Goal: Transaction & Acquisition: Purchase product/service

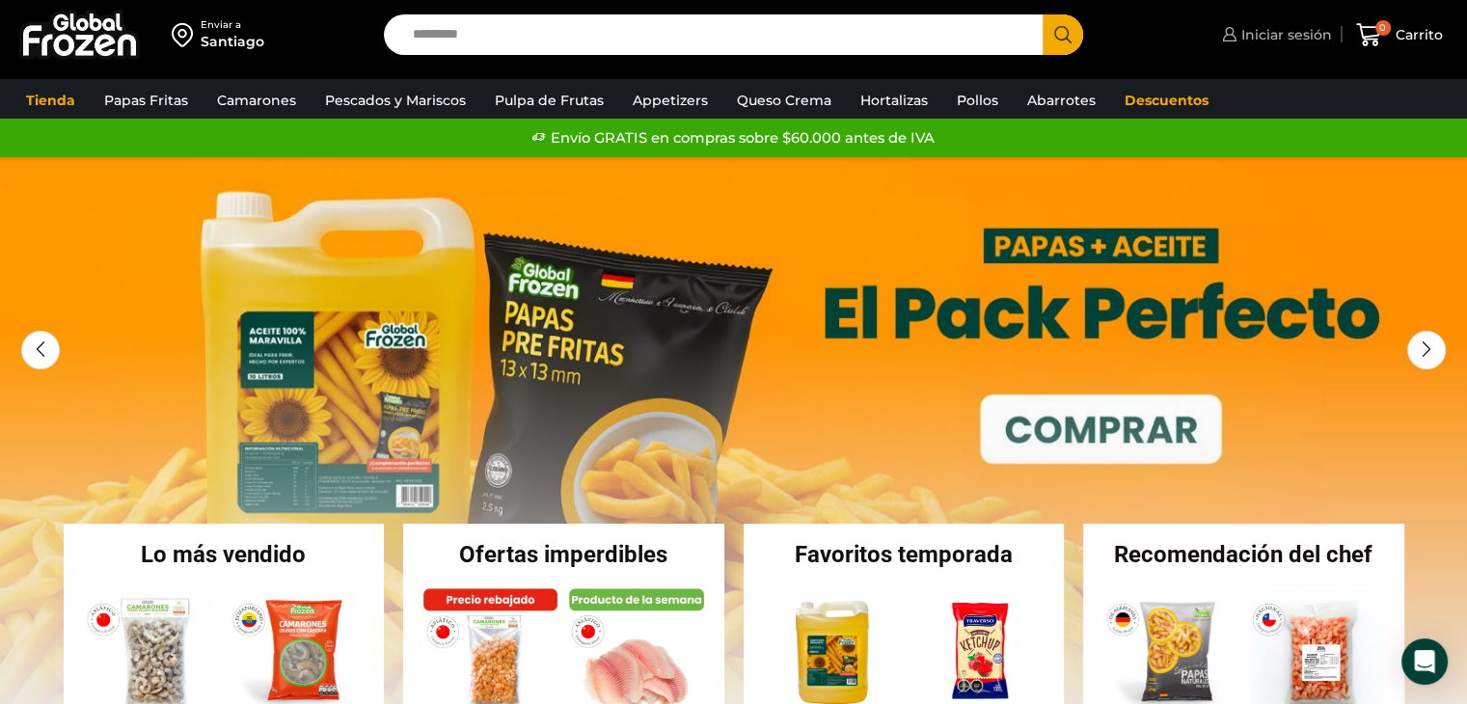
click at [1272, 41] on span "Iniciar sesión" at bounding box center [1283, 34] width 95 height 19
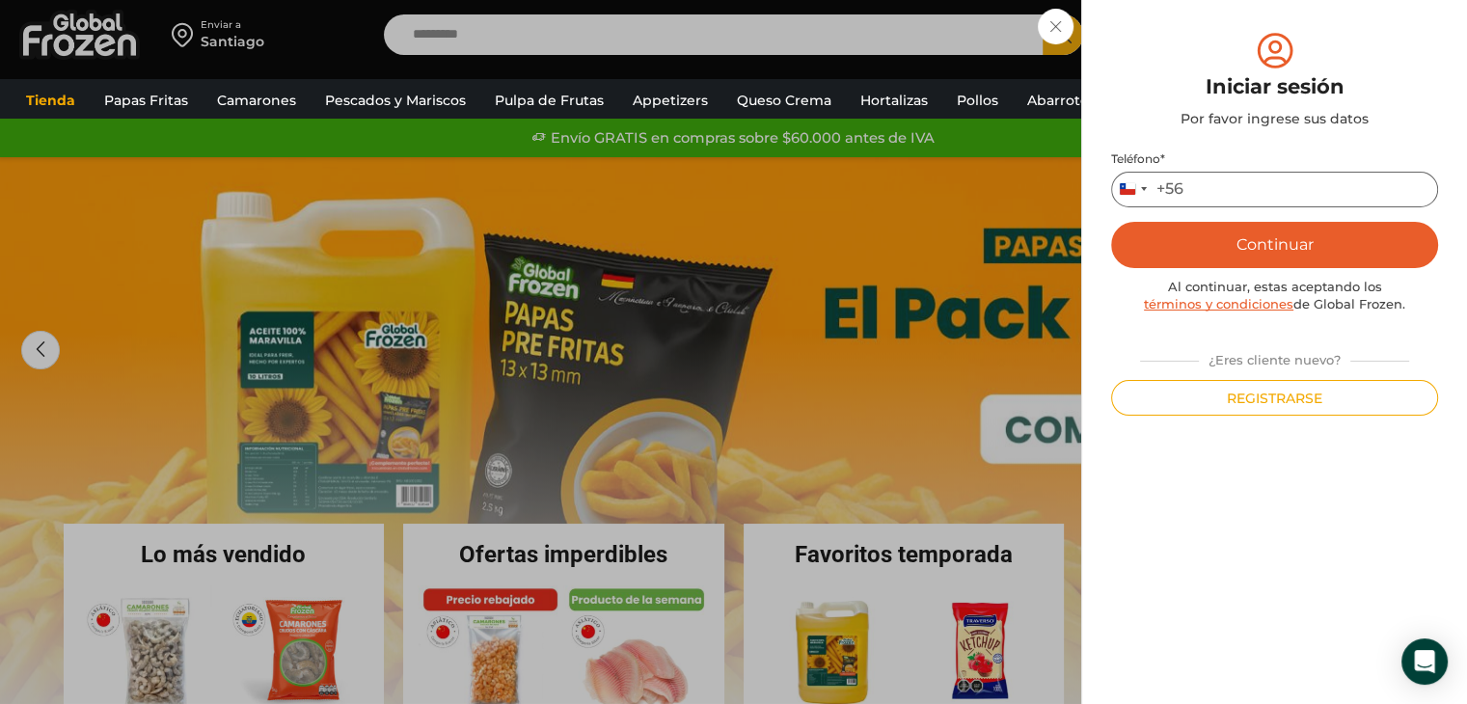
click at [1203, 193] on input "Teléfono *" at bounding box center [1274, 190] width 327 height 36
type input "*********"
click at [1274, 249] on button "Continuar" at bounding box center [1274, 245] width 327 height 46
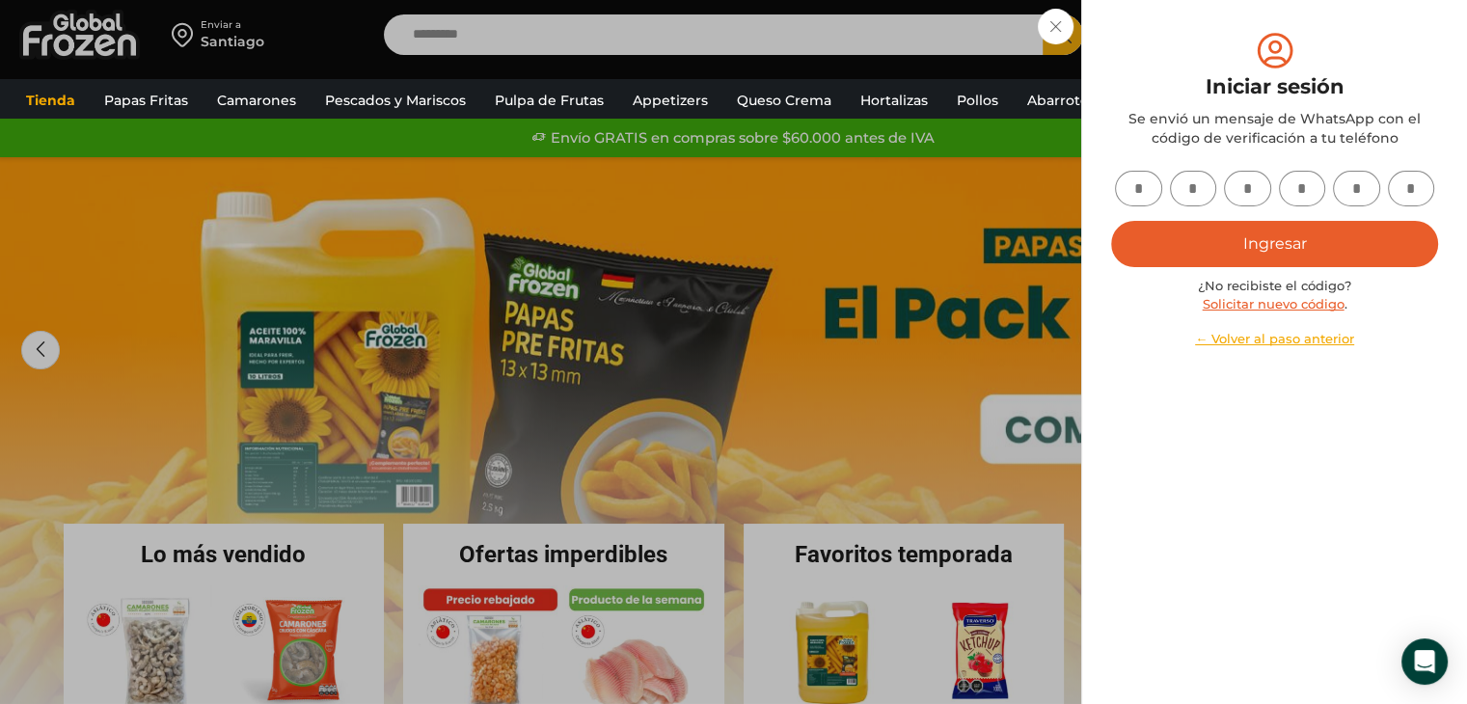
click at [1131, 195] on input "text" at bounding box center [1138, 189] width 47 height 36
type input "*"
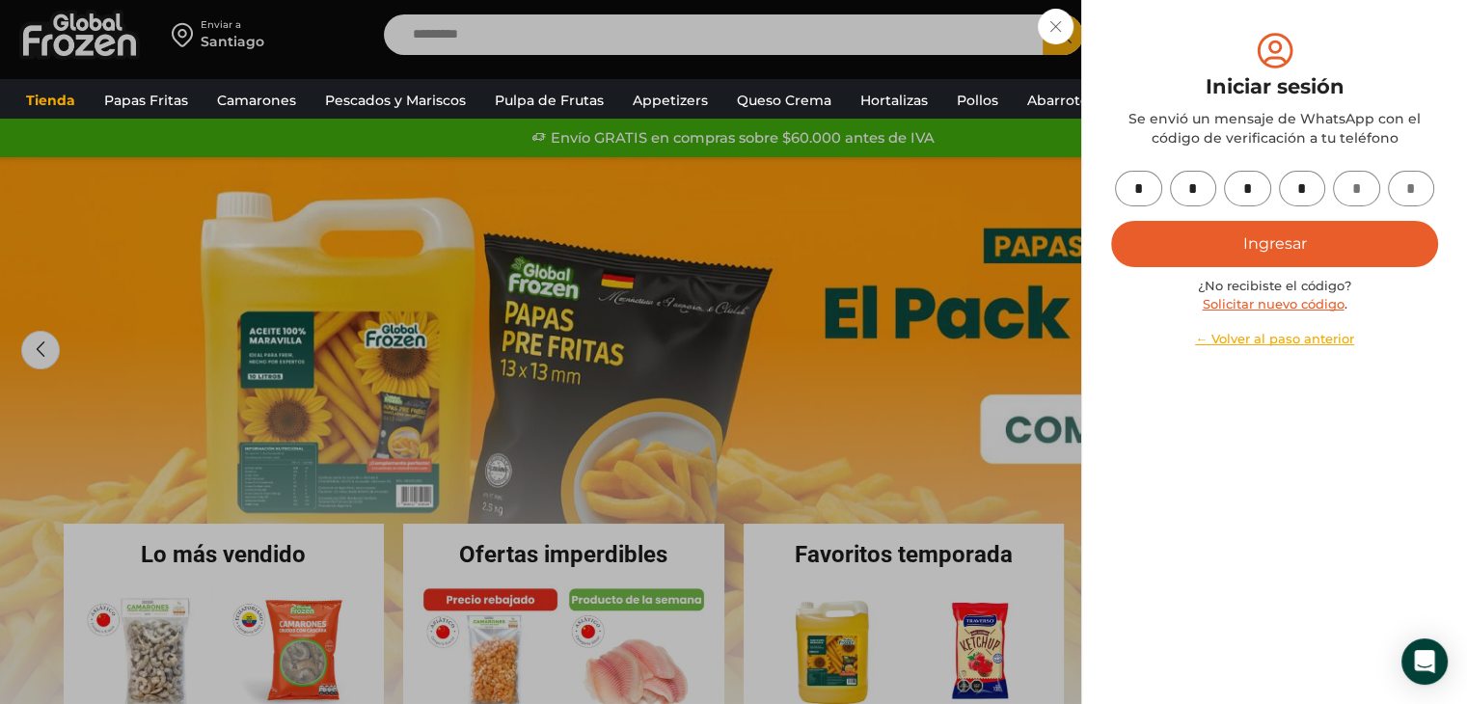
type input "*"
click at [1235, 254] on button "Ingresar" at bounding box center [1274, 244] width 327 height 46
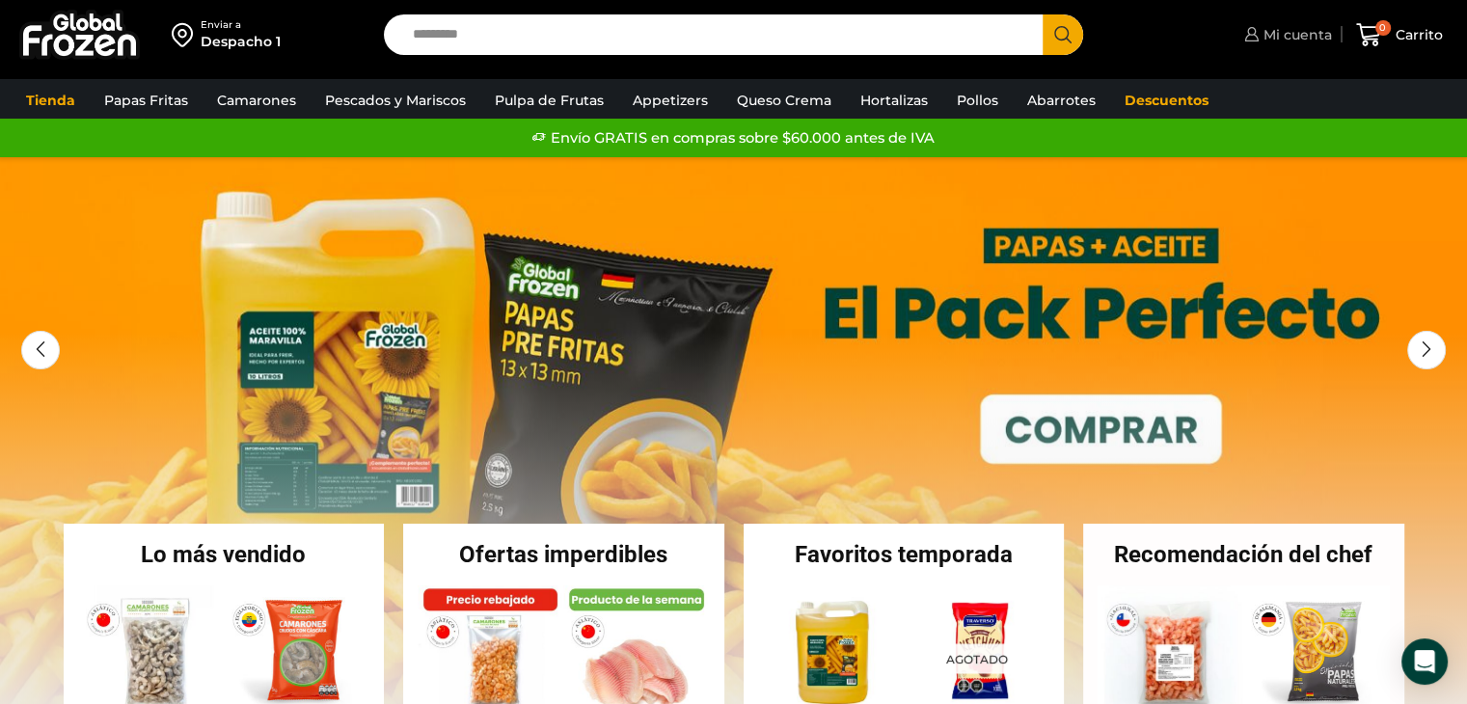
click at [1281, 34] on span "Mi cuenta" at bounding box center [1295, 34] width 73 height 19
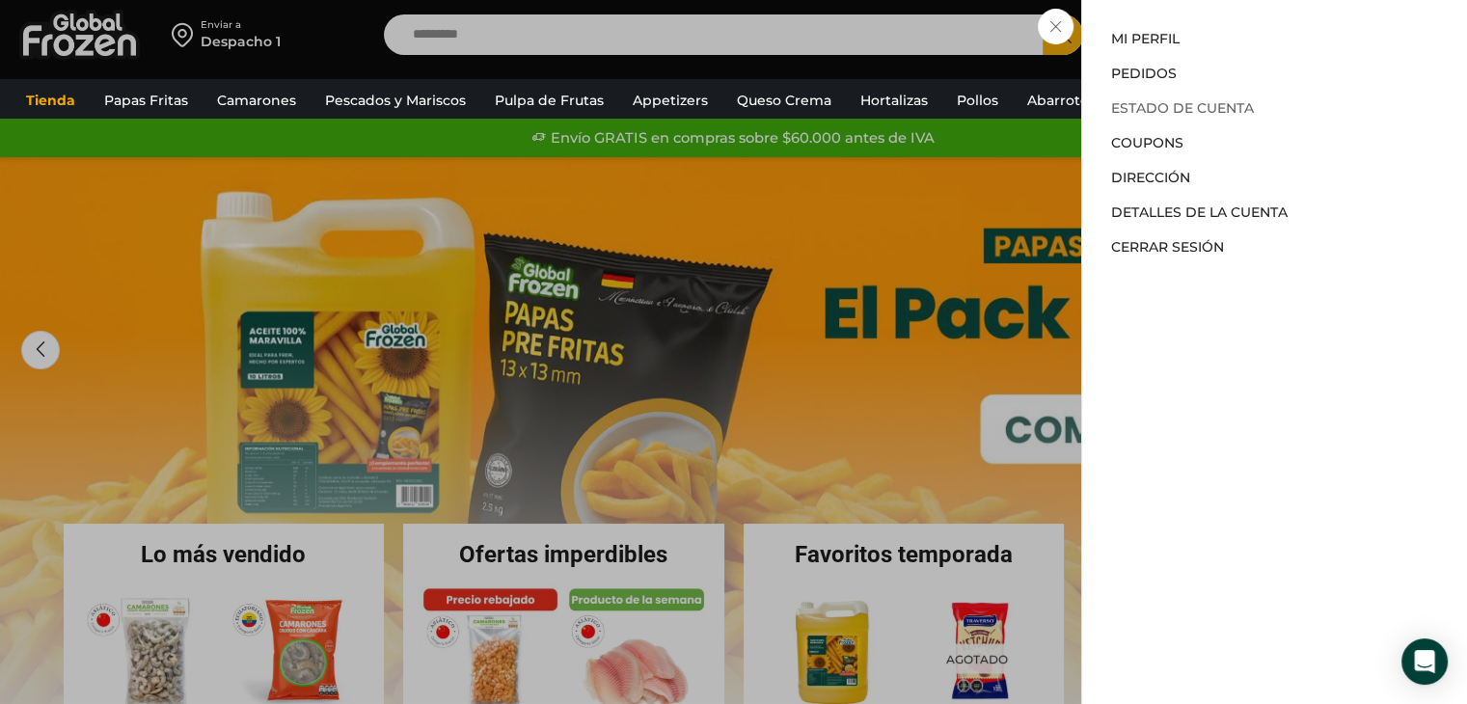
click at [1225, 109] on link "Estado de Cuenta" at bounding box center [1182, 107] width 143 height 17
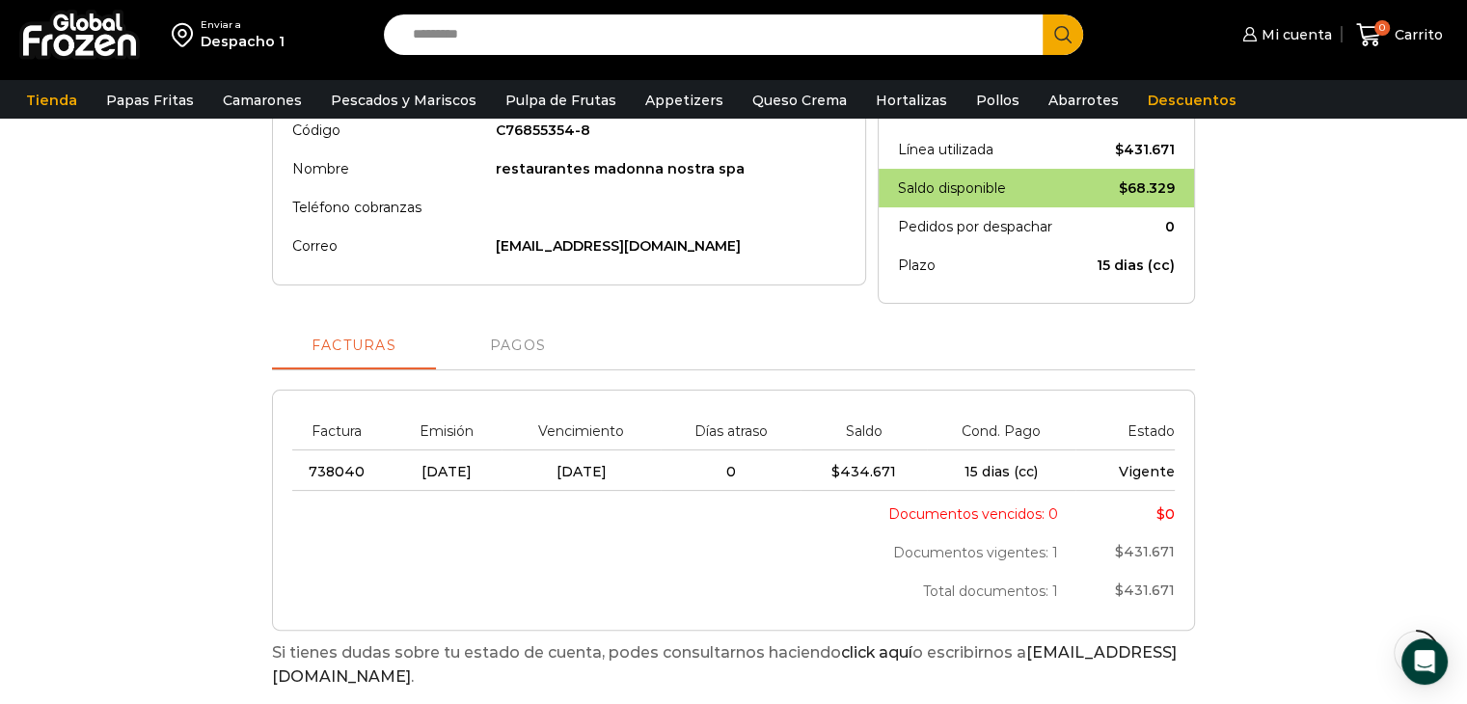
scroll to position [289, 0]
click at [1275, 28] on span "Mi cuenta" at bounding box center [1294, 34] width 75 height 19
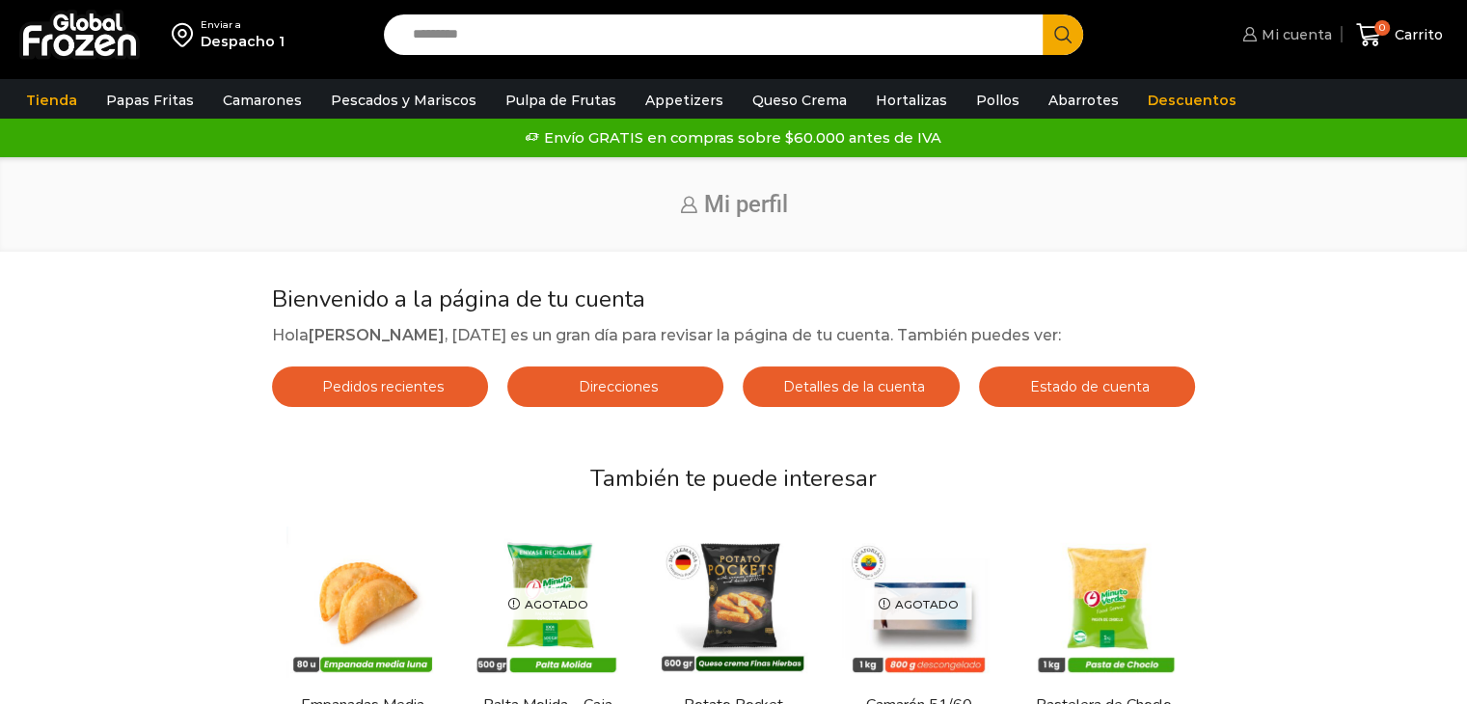
click at [1287, 33] on span "Mi cuenta" at bounding box center [1294, 34] width 75 height 19
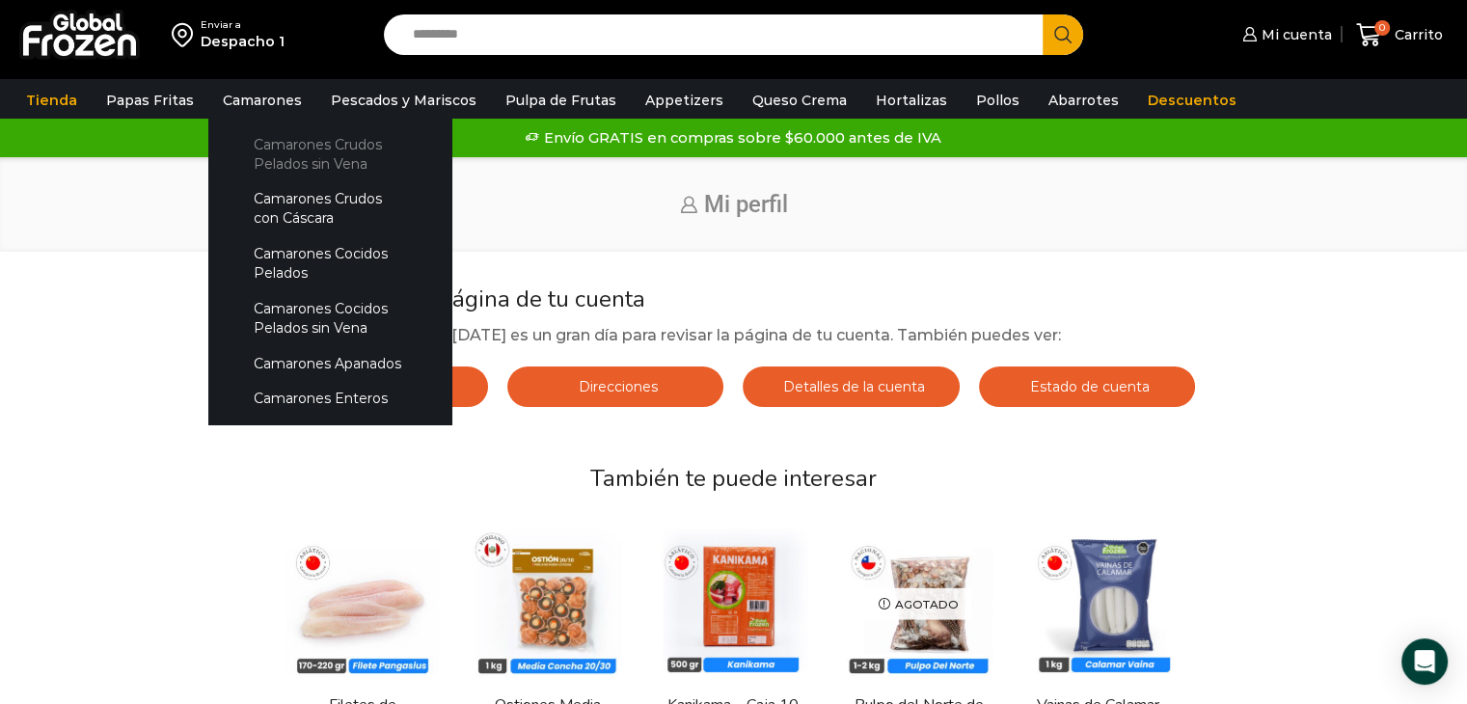
click at [279, 144] on link "Camarones Crudos Pelados sin Vena" at bounding box center [330, 153] width 204 height 55
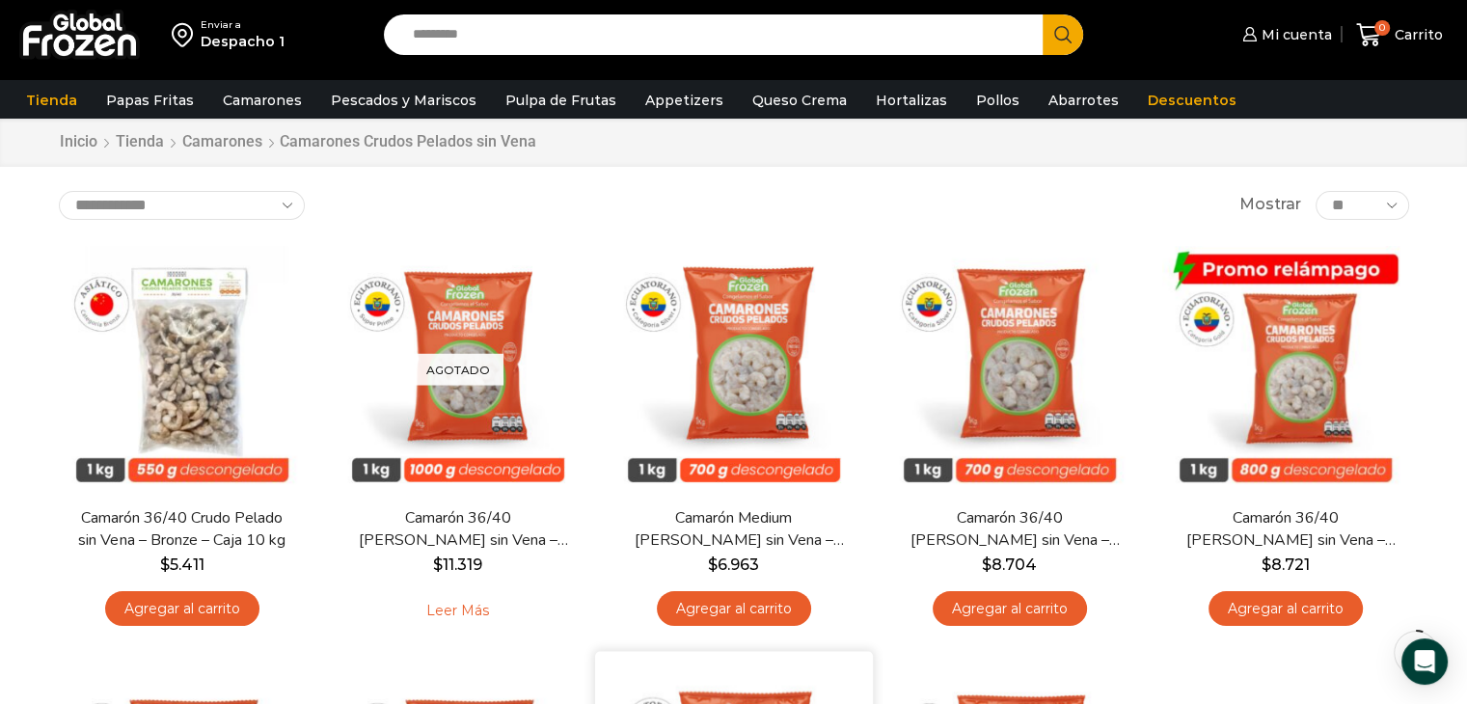
scroll to position [96, 0]
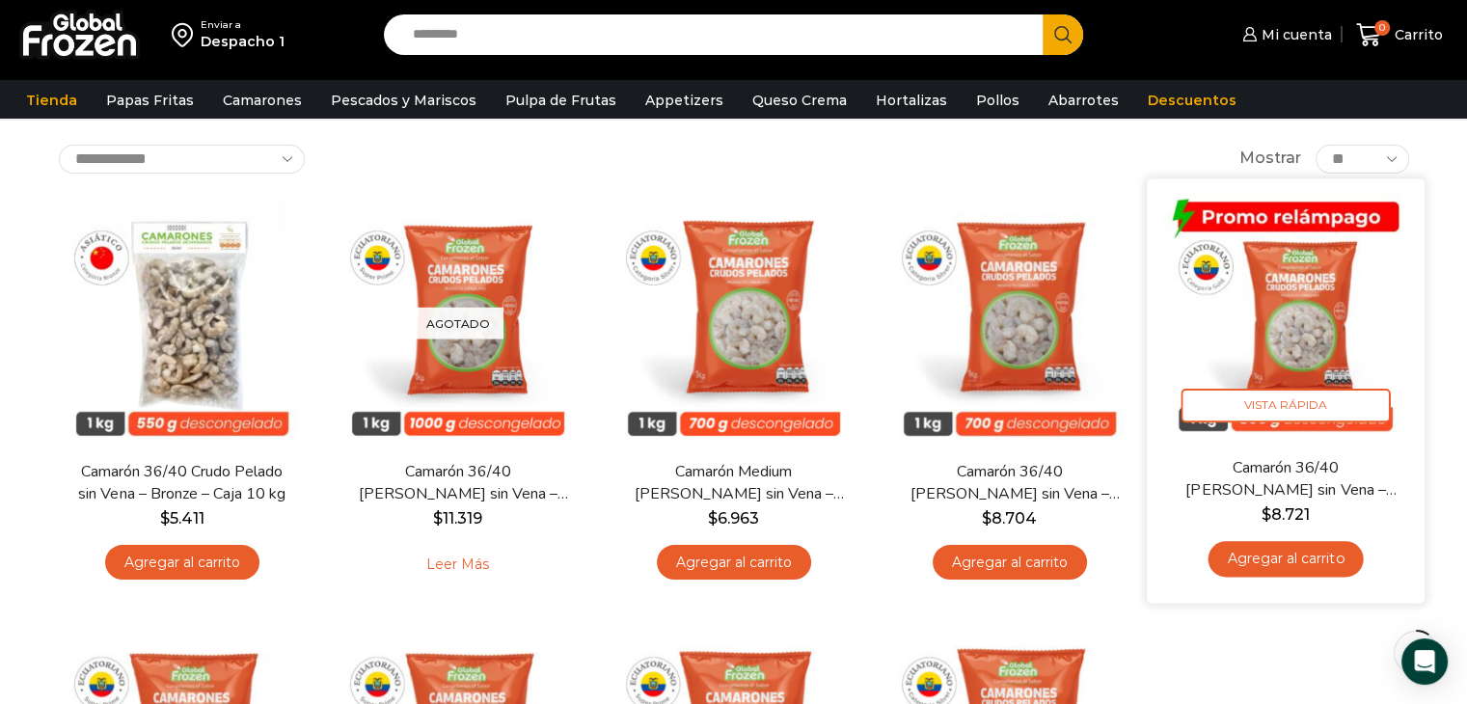
click at [1279, 561] on link "Agregar al carrito" at bounding box center [1284, 559] width 155 height 36
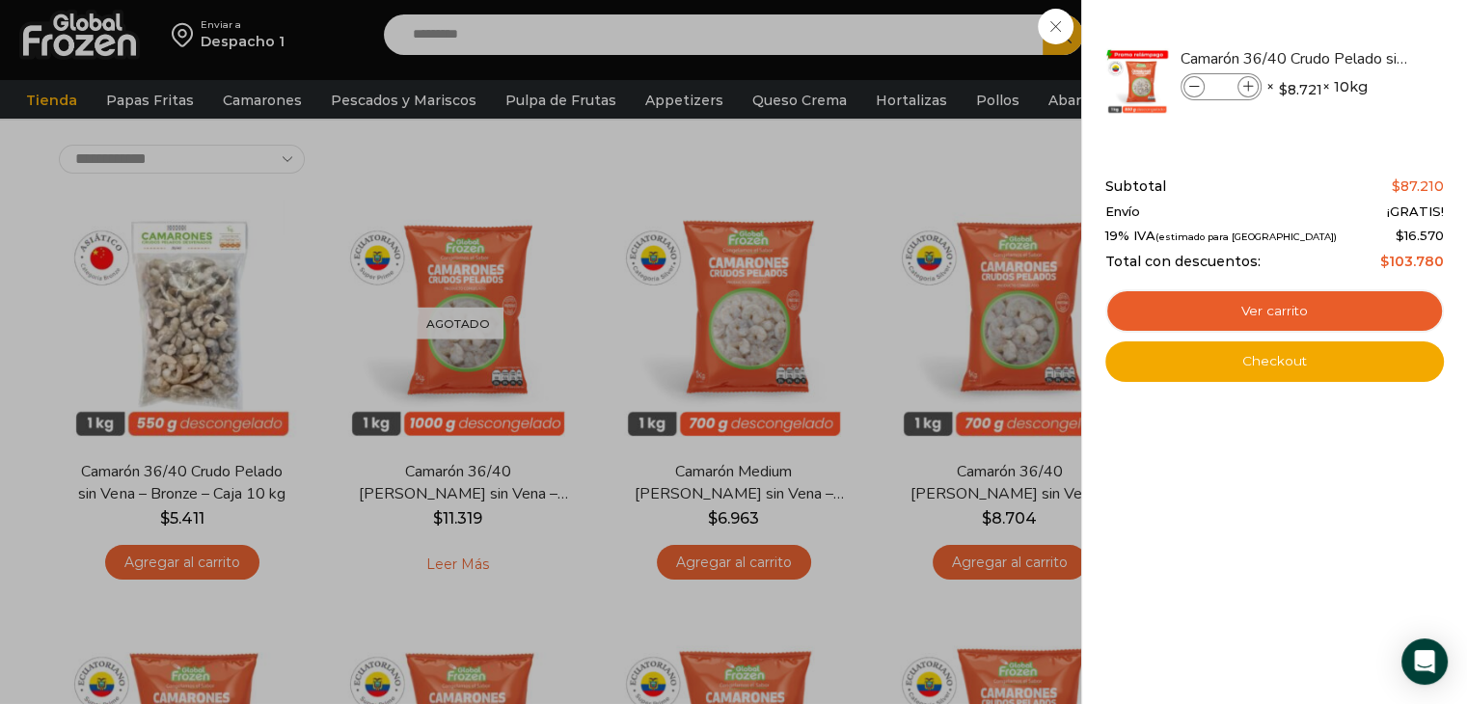
click at [1351, 58] on div "1 Carrito 1 1 Shopping Cart *" at bounding box center [1399, 35] width 96 height 45
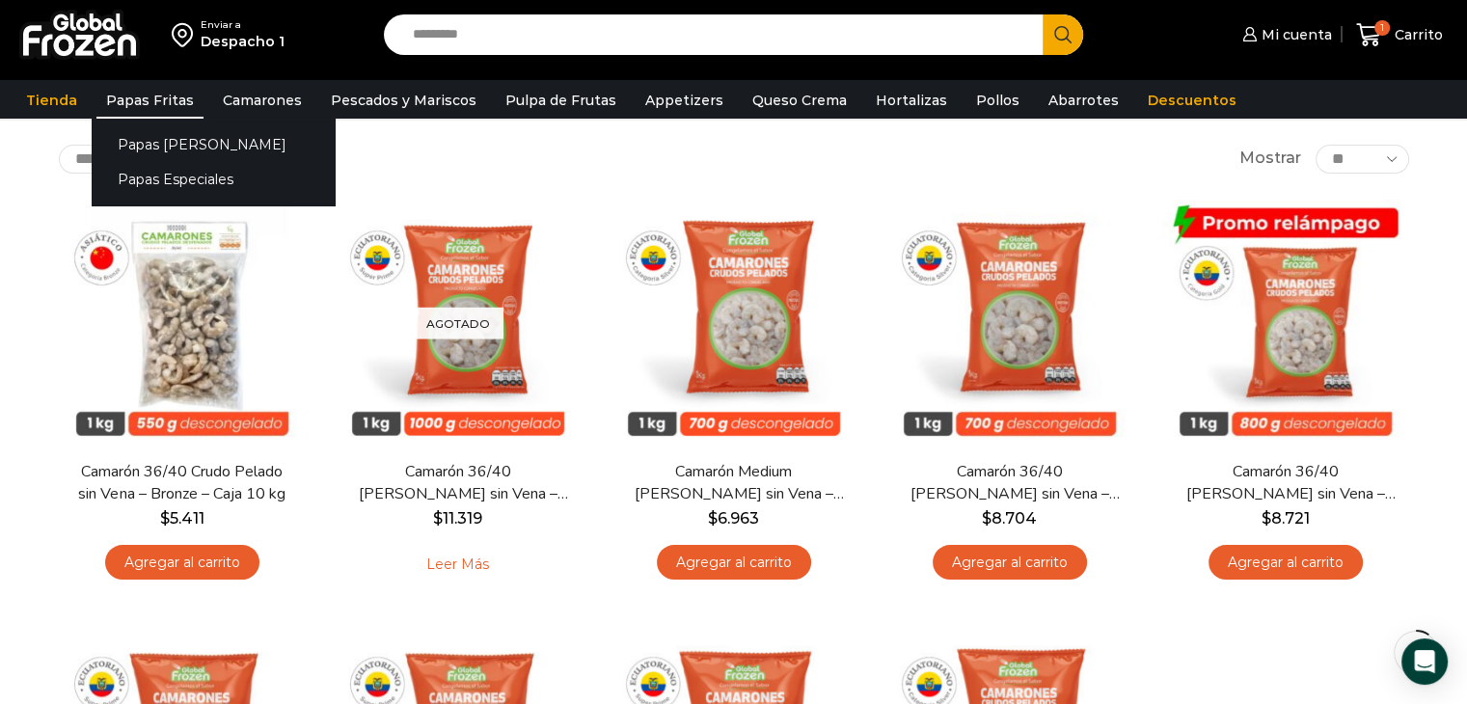
click at [148, 109] on link "Papas Fritas" at bounding box center [149, 100] width 107 height 37
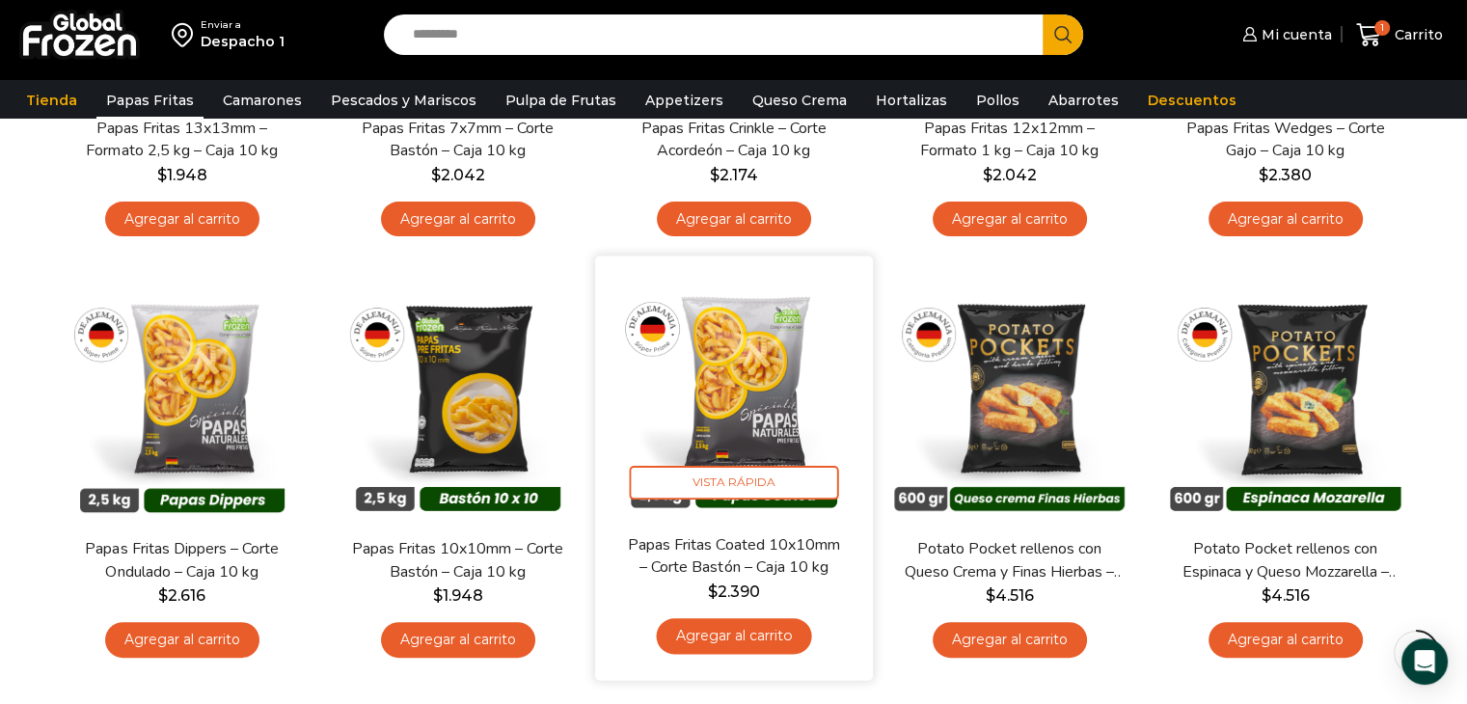
scroll to position [482, 0]
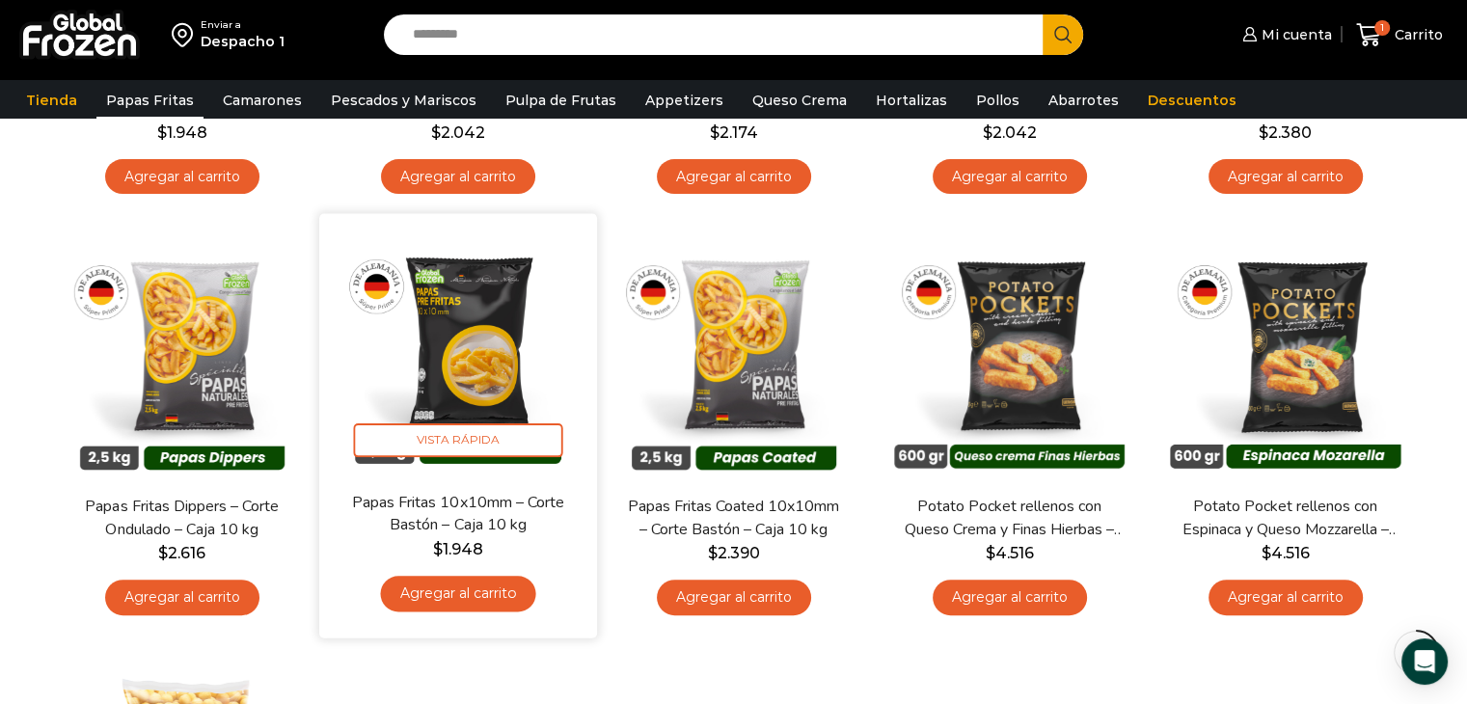
click at [508, 599] on link "Agregar al carrito" at bounding box center [457, 594] width 155 height 36
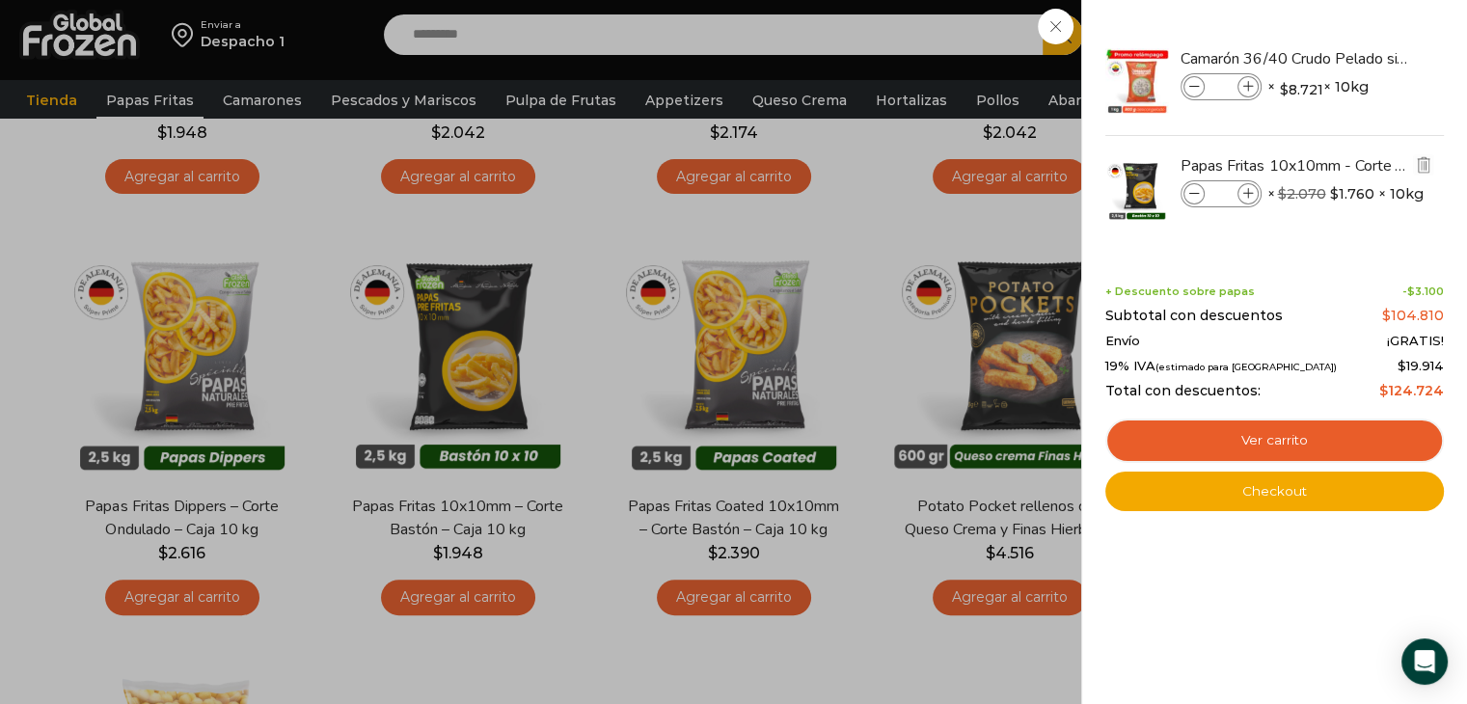
click at [1243, 194] on icon at bounding box center [1248, 194] width 11 height 11
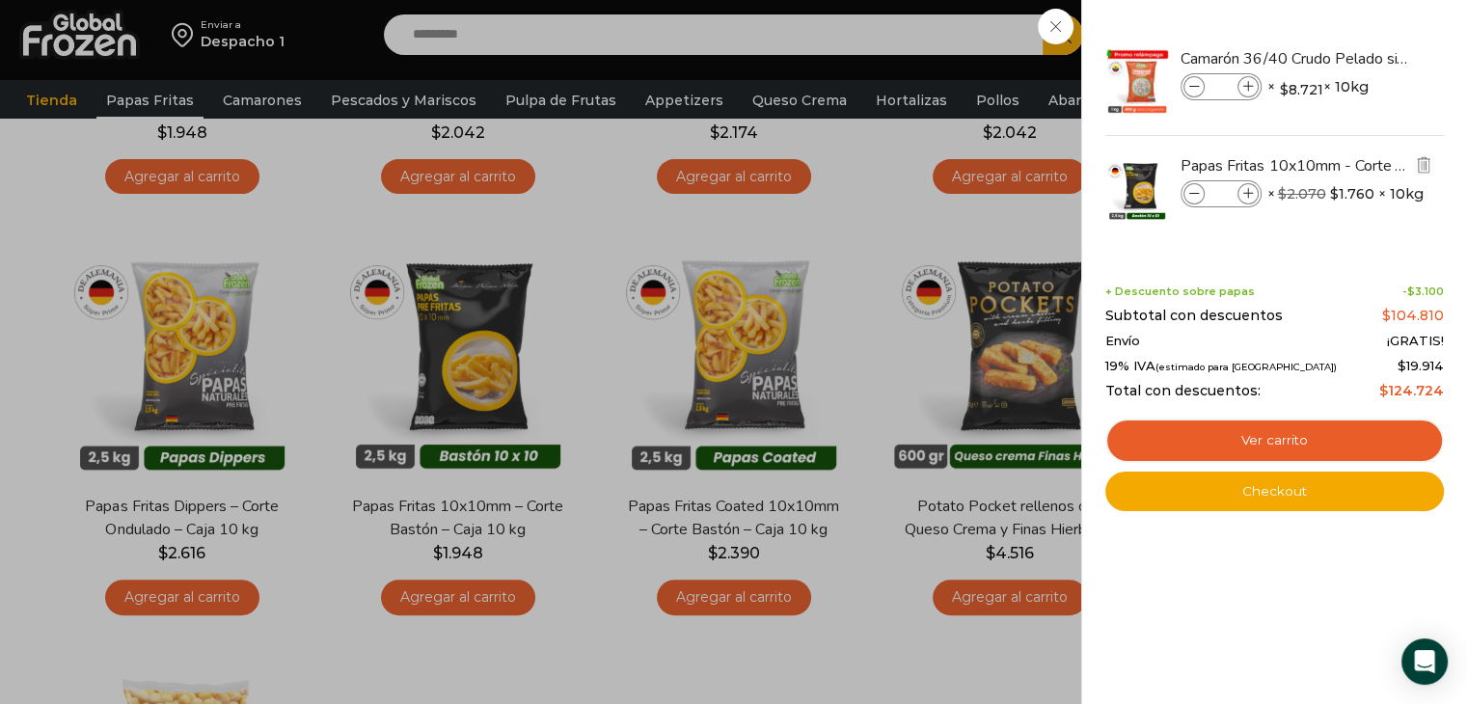
click at [1243, 194] on icon at bounding box center [1248, 194] width 11 height 11
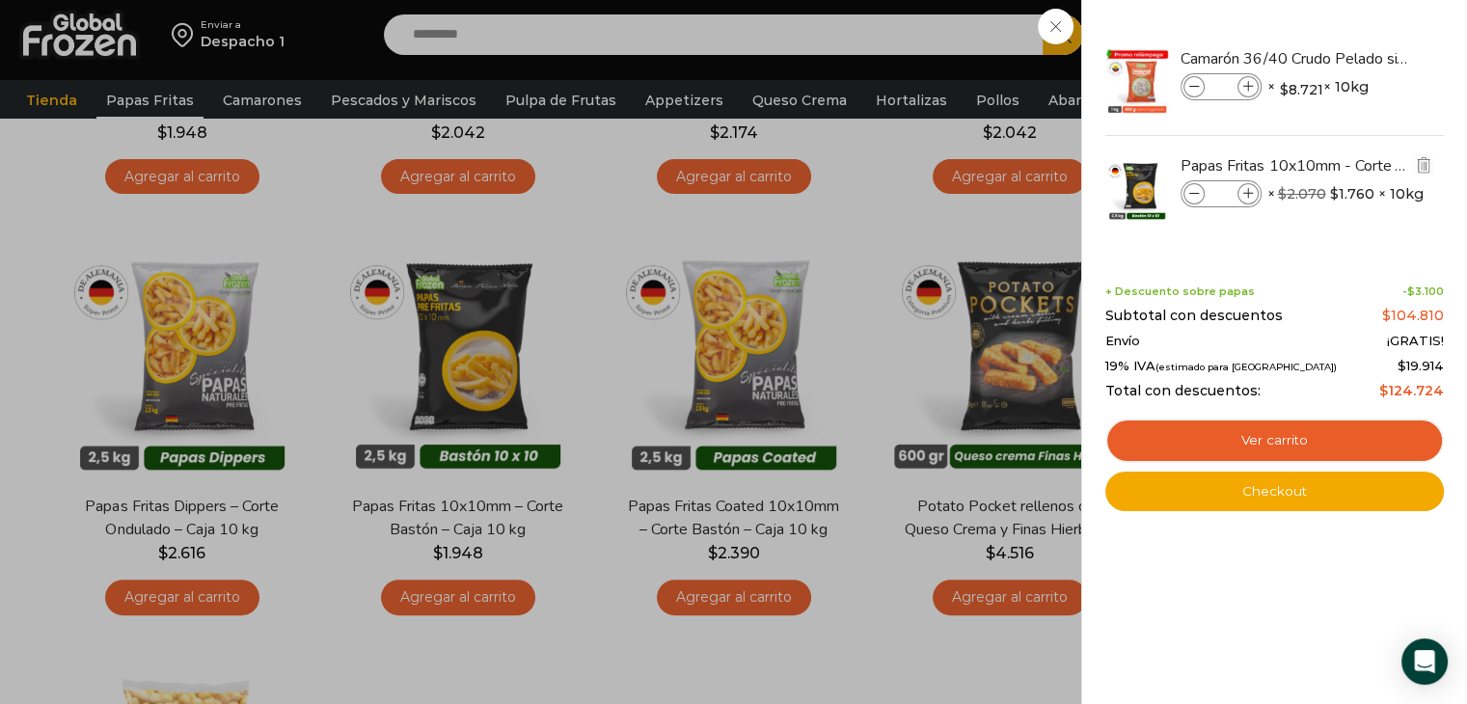
click at [1243, 194] on icon at bounding box center [1248, 194] width 11 height 11
click at [1191, 192] on icon at bounding box center [1194, 194] width 11 height 11
type input "**"
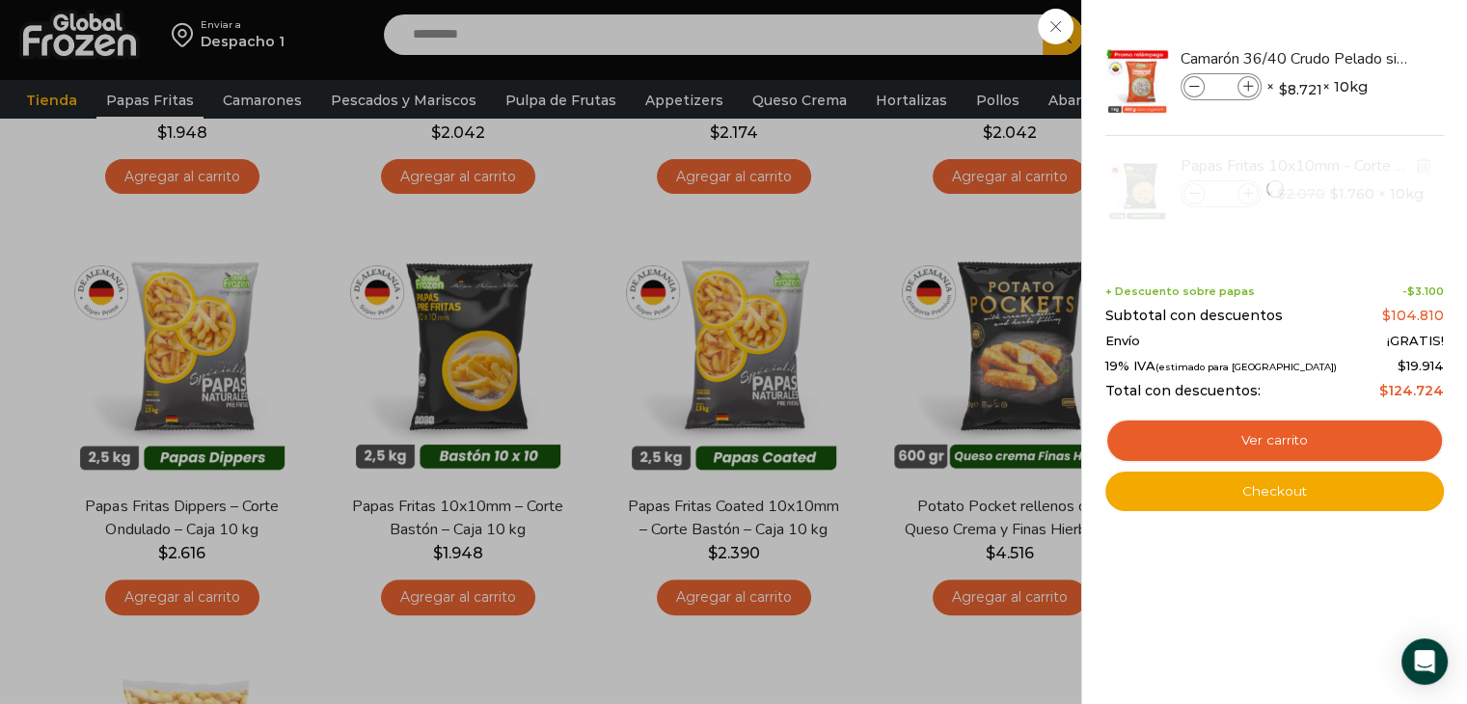
click at [1191, 192] on li "Papas Fritas 10x10mm - Corte Bastón - Caja 10 kg Papas Fritas 10x10mm - Corte B…" at bounding box center [1274, 189] width 342 height 106
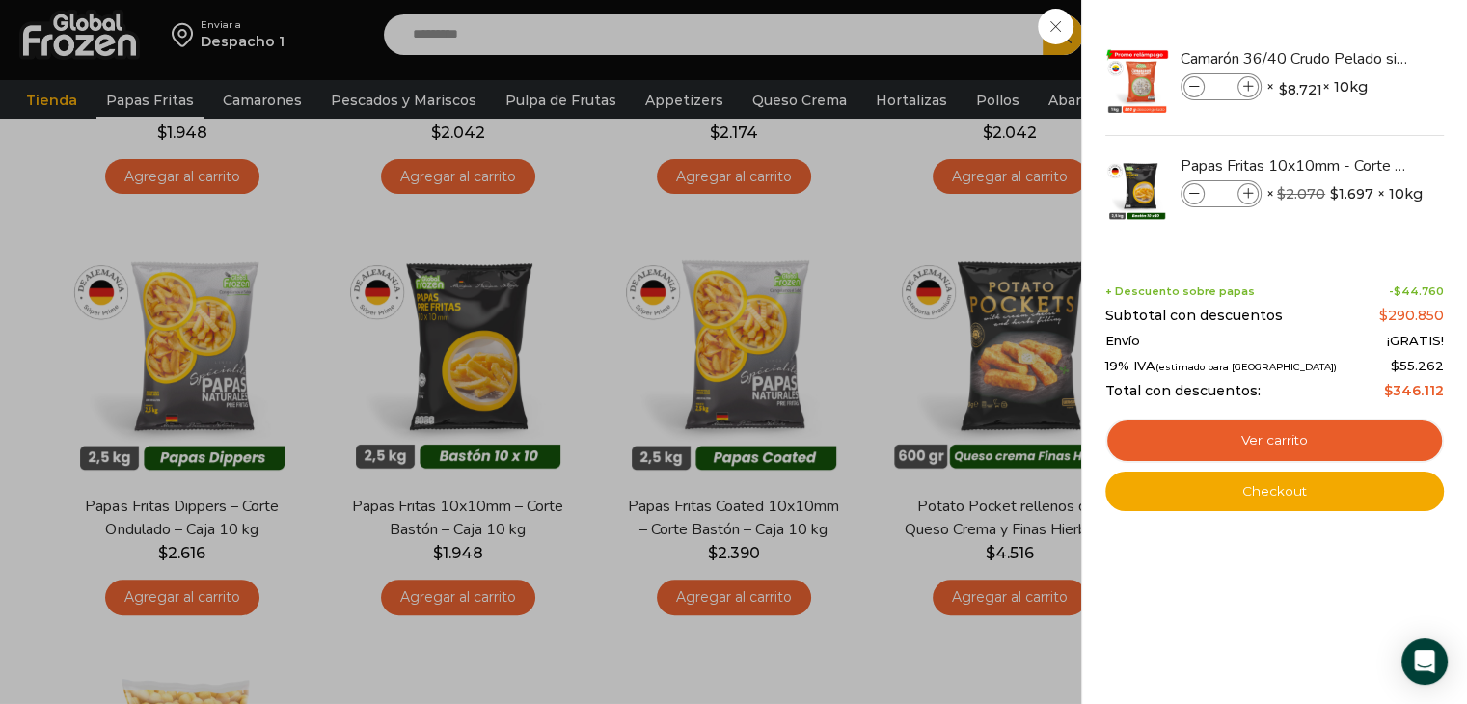
click at [1191, 192] on icon at bounding box center [1194, 194] width 11 height 11
type input "**"
click at [1351, 58] on div "12 Carrito 12 12 Shopping Cart" at bounding box center [1399, 35] width 96 height 45
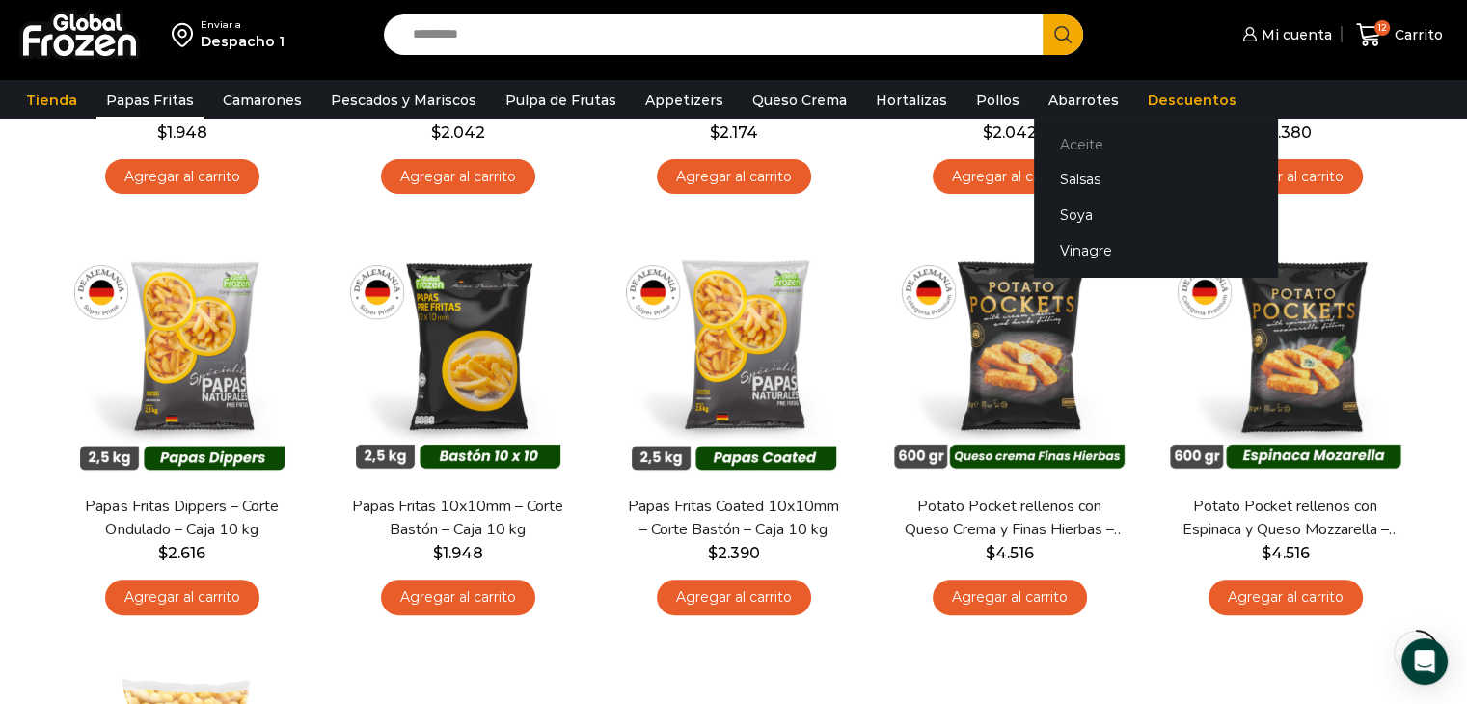
click at [1050, 135] on link "Aceite" at bounding box center [1155, 144] width 243 height 36
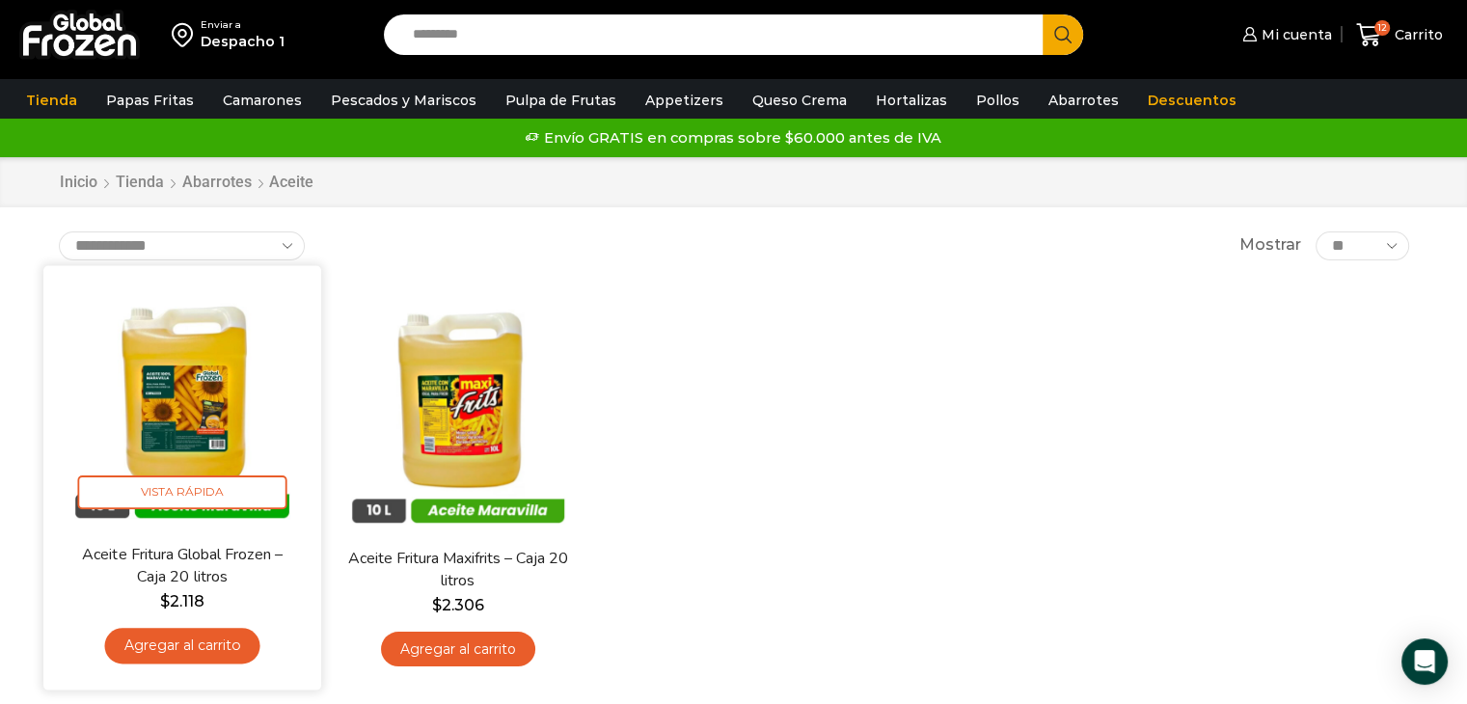
click at [177, 649] on link "Agregar al carrito" at bounding box center [181, 646] width 155 height 36
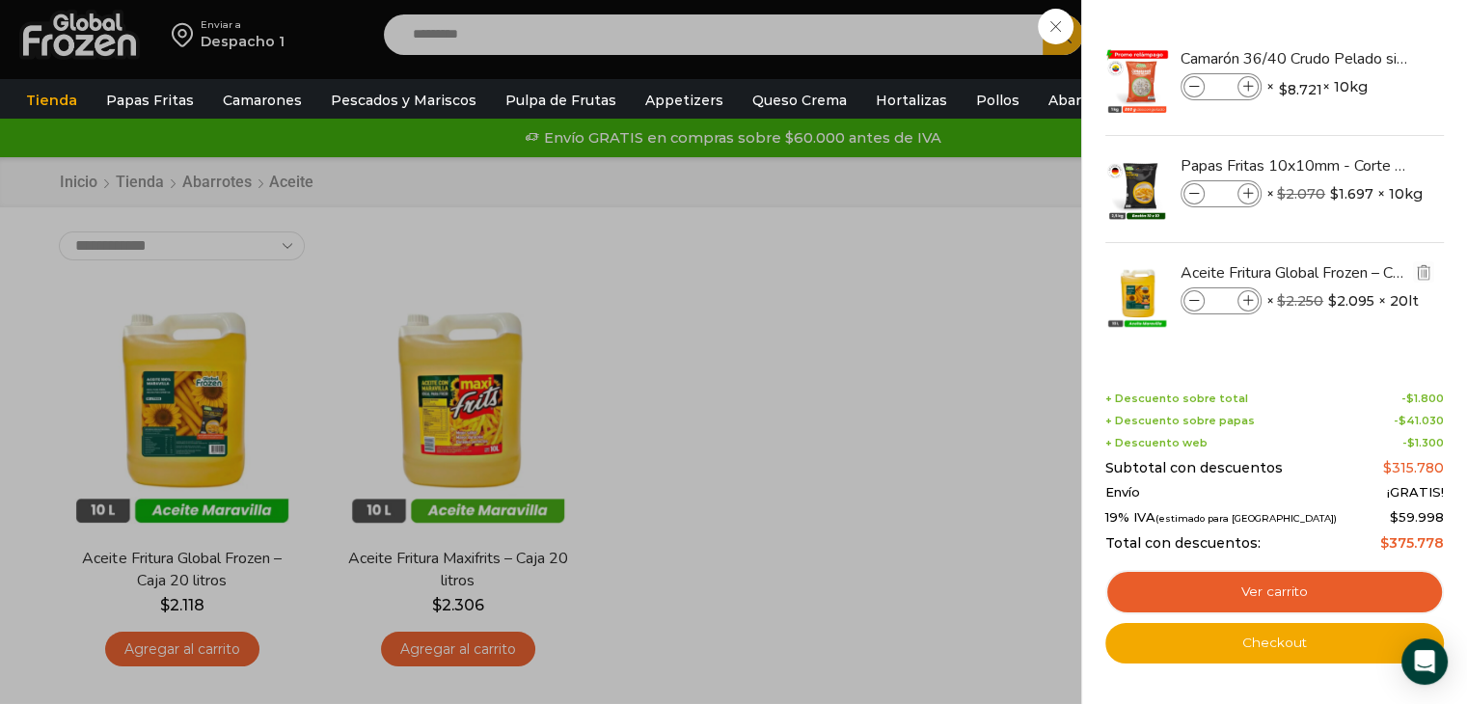
click at [1250, 307] on span at bounding box center [1247, 300] width 21 height 21
type input "*"
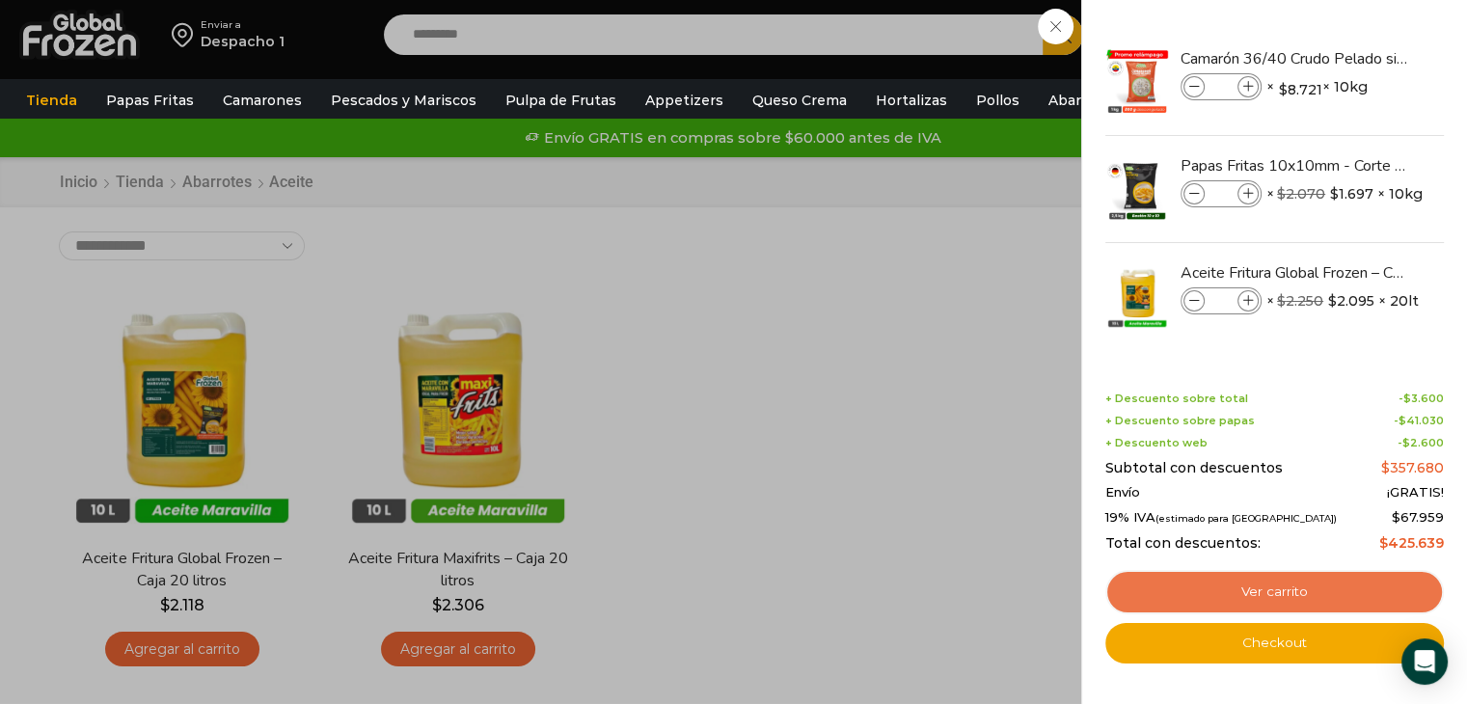
click at [1296, 590] on link "Ver carrito" at bounding box center [1274, 592] width 339 height 44
